Goal: Navigation & Orientation: Find specific page/section

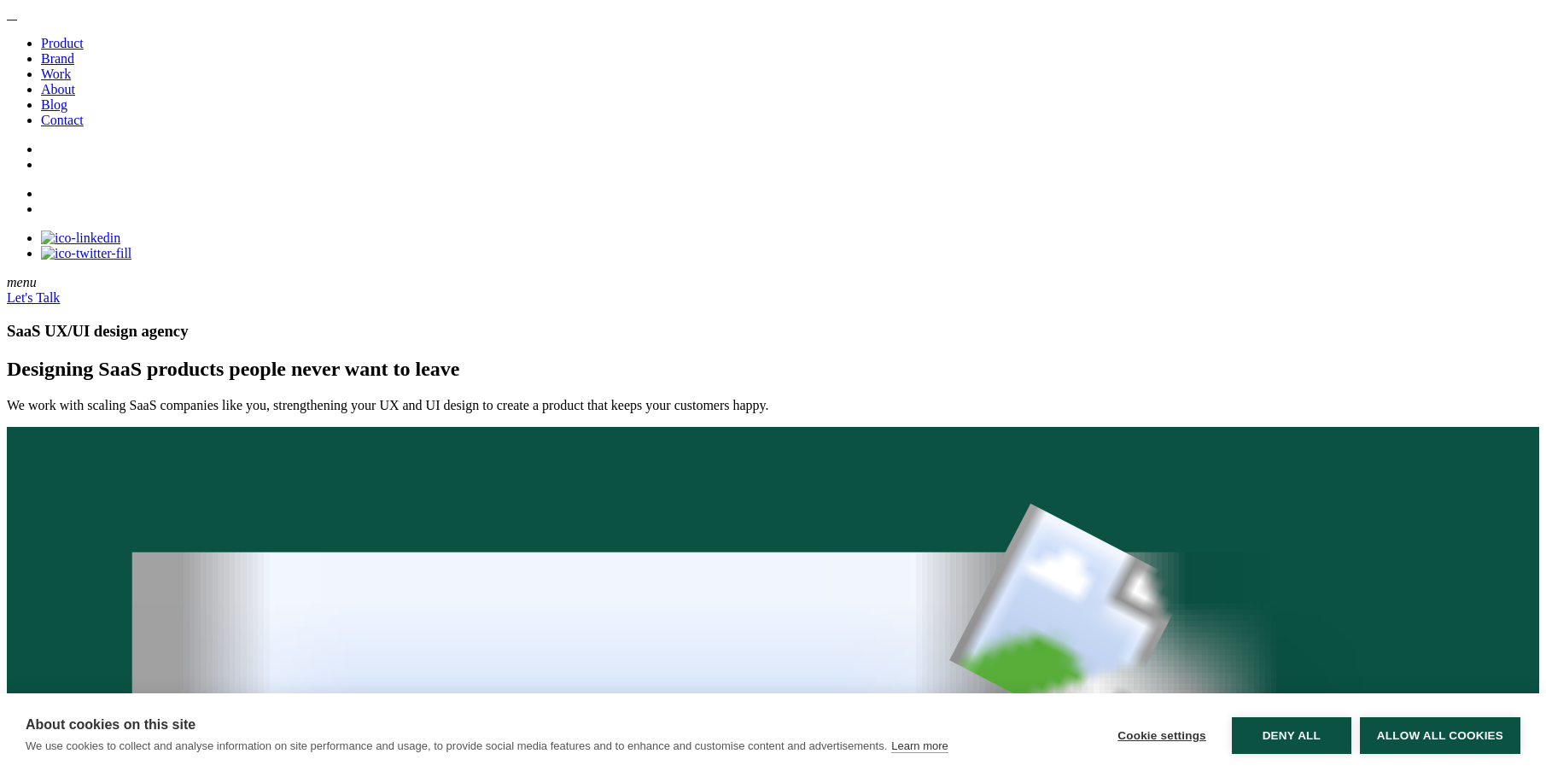
click at [84, 50] on link "Product" at bounding box center [62, 43] width 43 height 15
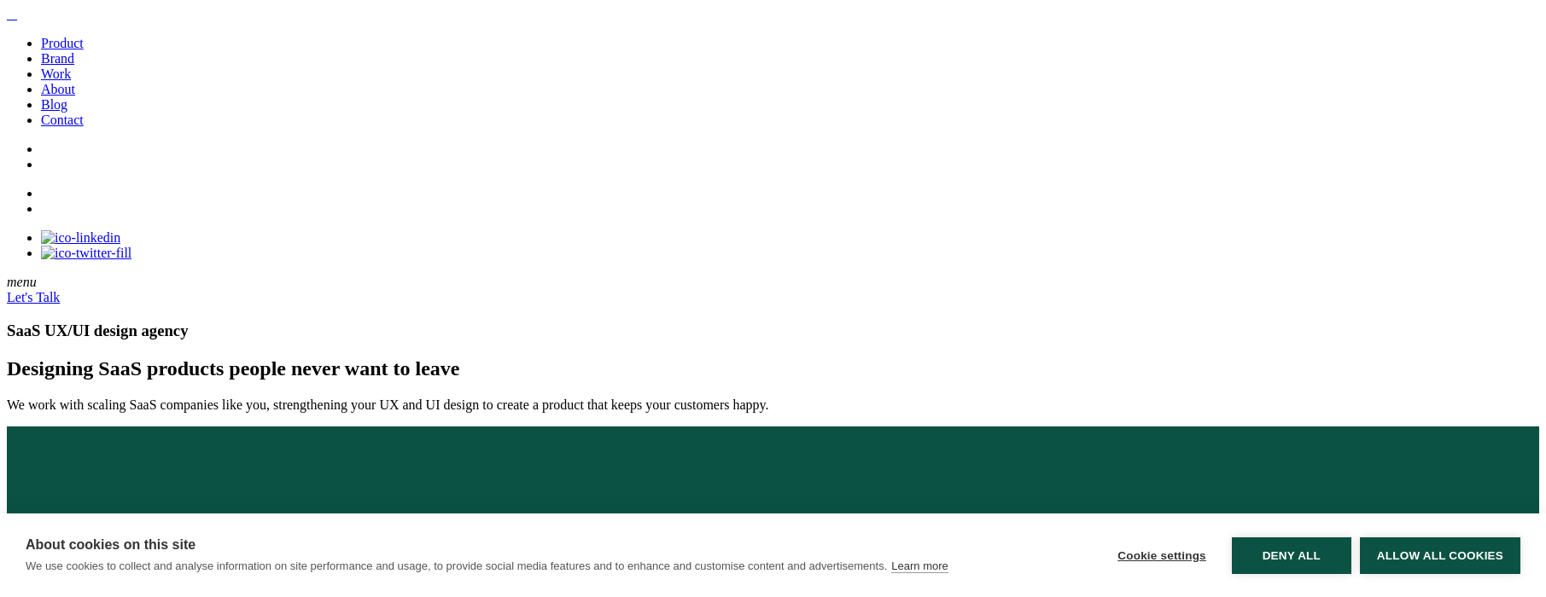
click at [147, 358] on span "Designing SaaS" at bounding box center [77, 369] width 140 height 22
click at [340, 380] on span "never" at bounding box center [315, 369] width 49 height 22
